Goal: Information Seeking & Learning: Learn about a topic

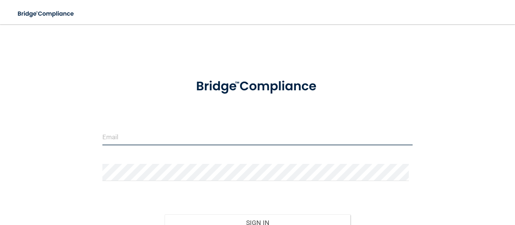
type input "[EMAIL_ADDRESS][PERSON_NAME][DOMAIN_NAME]"
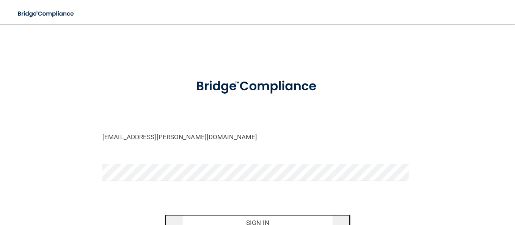
click at [252, 219] on button "Sign In" at bounding box center [257, 222] width 186 height 17
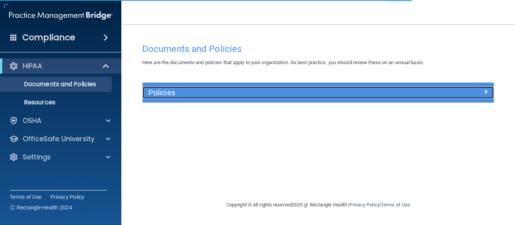
click at [202, 95] on h5 "Policies" at bounding box center [274, 92] width 252 height 8
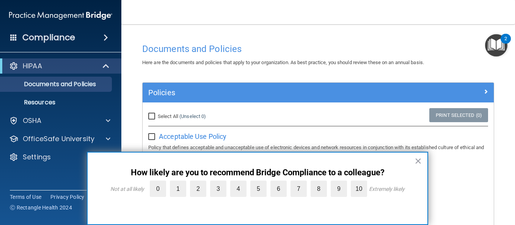
click at [495, 41] on img "Open Resource Center, 2 new notifications" at bounding box center [496, 45] width 22 height 22
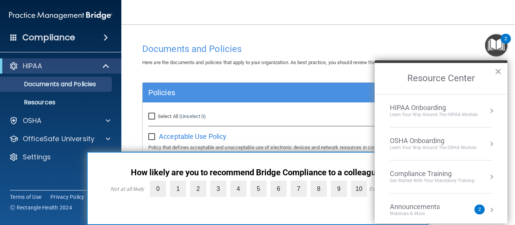
click at [496, 68] on button "×" at bounding box center [497, 71] width 7 height 12
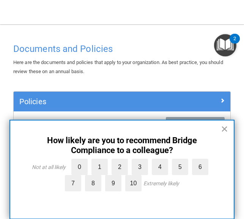
click at [224, 124] on button "×" at bounding box center [224, 129] width 7 height 12
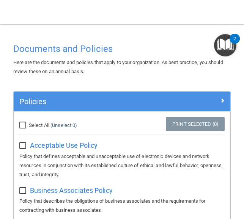
click at [22, 125] on input "Select All (Unselect 0) Unselect All" at bounding box center [23, 125] width 9 height 6
checkbox input "true"
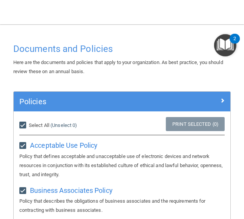
checkbox input "true"
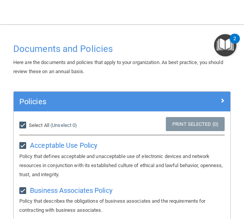
checkbox input "true"
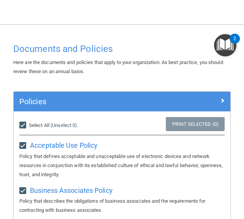
checkbox input "true"
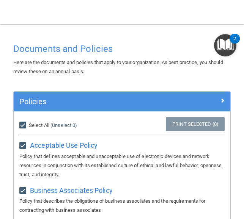
checkbox input "true"
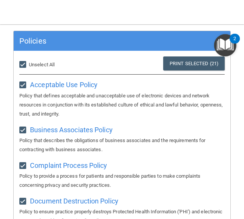
scroll to position [76, 0]
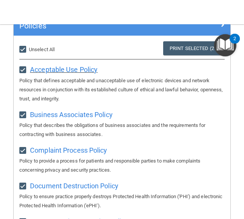
click at [82, 68] on span "Acceptable Use Policy" at bounding box center [63, 70] width 67 height 8
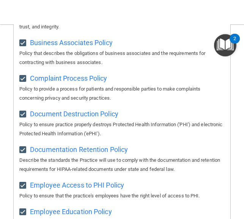
scroll to position [152, 0]
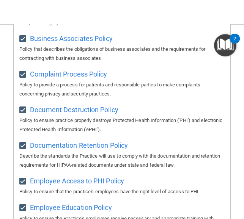
click at [91, 74] on span "Complaint Process Policy" at bounding box center [68, 74] width 77 height 8
click at [91, 114] on span "Document Destruction Policy" at bounding box center [74, 110] width 88 height 8
click at [77, 149] on span "Documentation Retention Policy" at bounding box center [79, 145] width 98 height 8
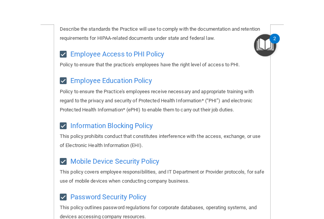
scroll to position [283, 0]
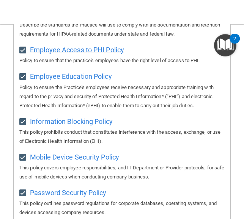
click at [79, 49] on span "Employee Access to PHI Policy" at bounding box center [77, 50] width 94 height 8
click at [91, 160] on span "Mobile Device Security Policy" at bounding box center [74, 157] width 89 height 8
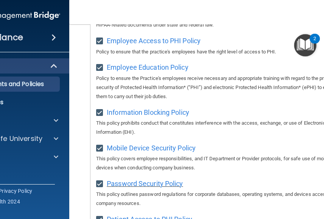
click at [168, 186] on span "Password Security Policy" at bounding box center [145, 184] width 76 height 8
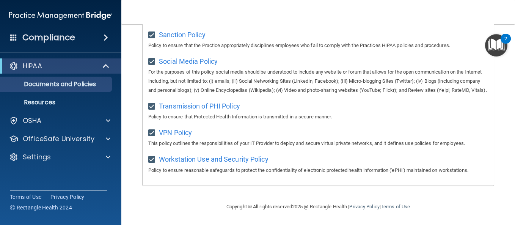
scroll to position [608, 0]
click at [52, 85] on p "Documents and Policies" at bounding box center [56, 84] width 103 height 8
click at [41, 104] on p "Resources" at bounding box center [56, 103] width 103 height 8
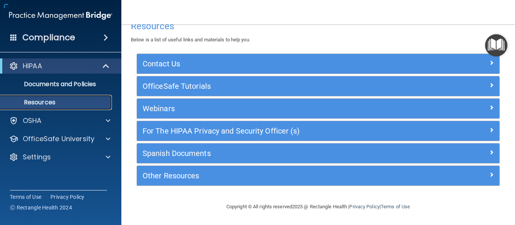
scroll to position [15, 0]
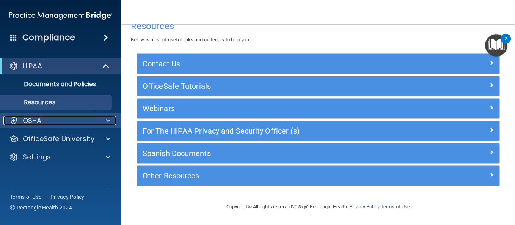
click at [67, 119] on div "OSHA" at bounding box center [50, 120] width 94 height 9
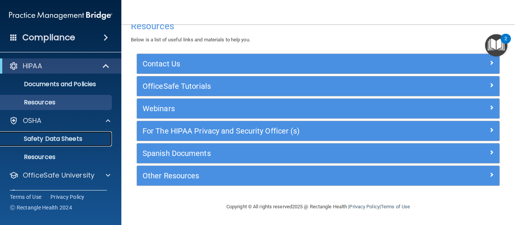
click at [53, 140] on p "Safety Data Sheets" at bounding box center [56, 139] width 103 height 8
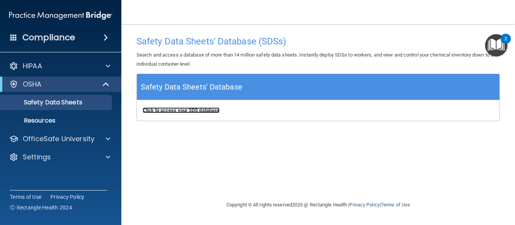
click at [180, 107] on b "Click to access your SDS database" at bounding box center [180, 110] width 77 height 6
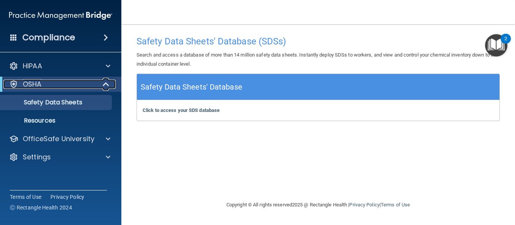
click at [70, 84] on div "OSHA" at bounding box center [50, 84] width 94 height 9
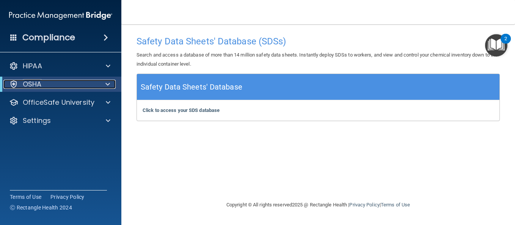
click at [78, 87] on div "OSHA" at bounding box center [50, 84] width 94 height 9
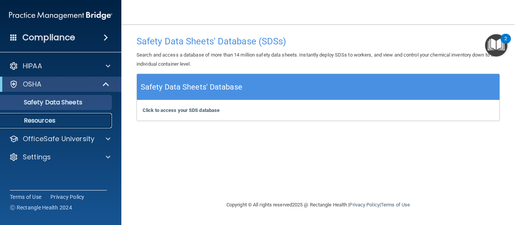
click at [53, 124] on p "Resources" at bounding box center [56, 121] width 103 height 8
